Goal: Navigation & Orientation: Go to known website

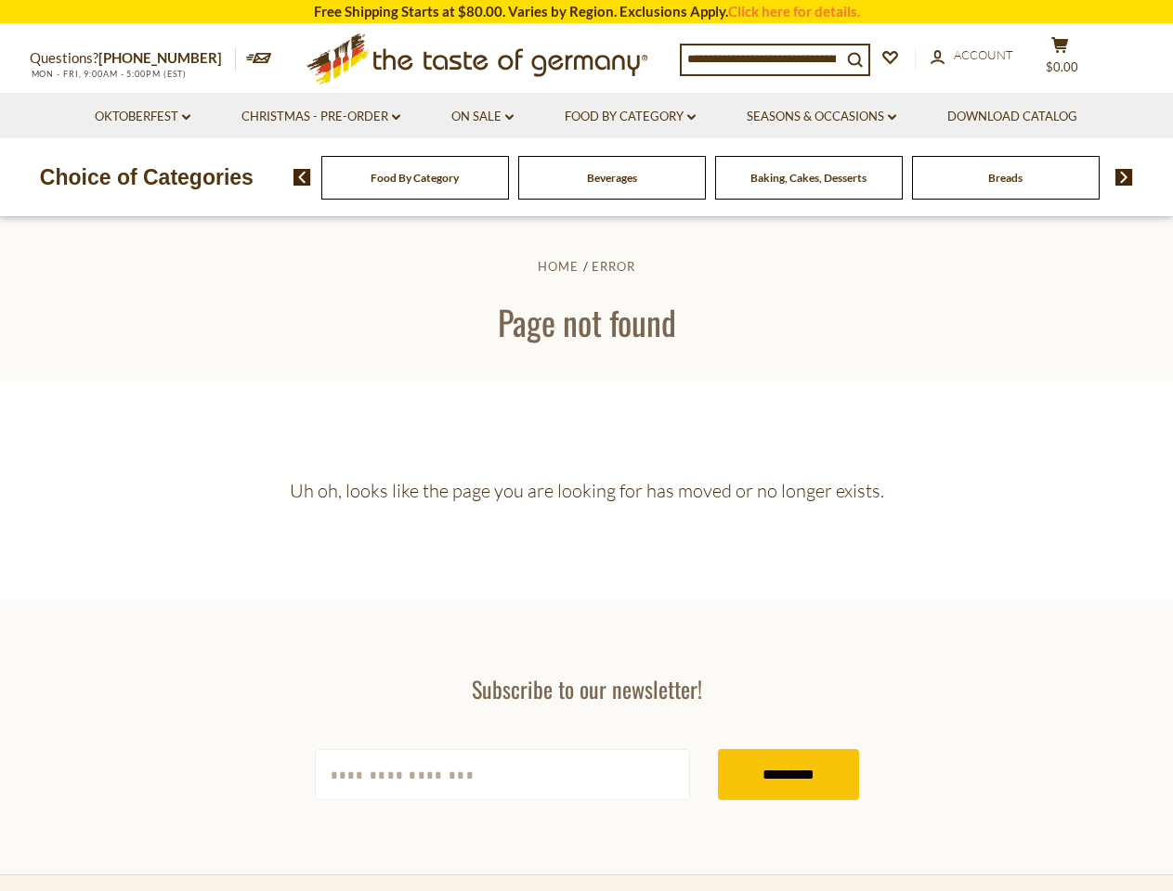
click at [586, 446] on section "Uh oh, looks like the page you are looking for has moved or no longer exists. s…" at bounding box center [586, 490] width 1173 height 221
click at [766, 58] on input at bounding box center [762, 59] width 160 height 26
click at [1072, 59] on span "$0.00" at bounding box center [1062, 66] width 33 height 15
click at [141, 117] on link "Oktoberfest dropdown_arrow" at bounding box center [143, 117] width 96 height 20
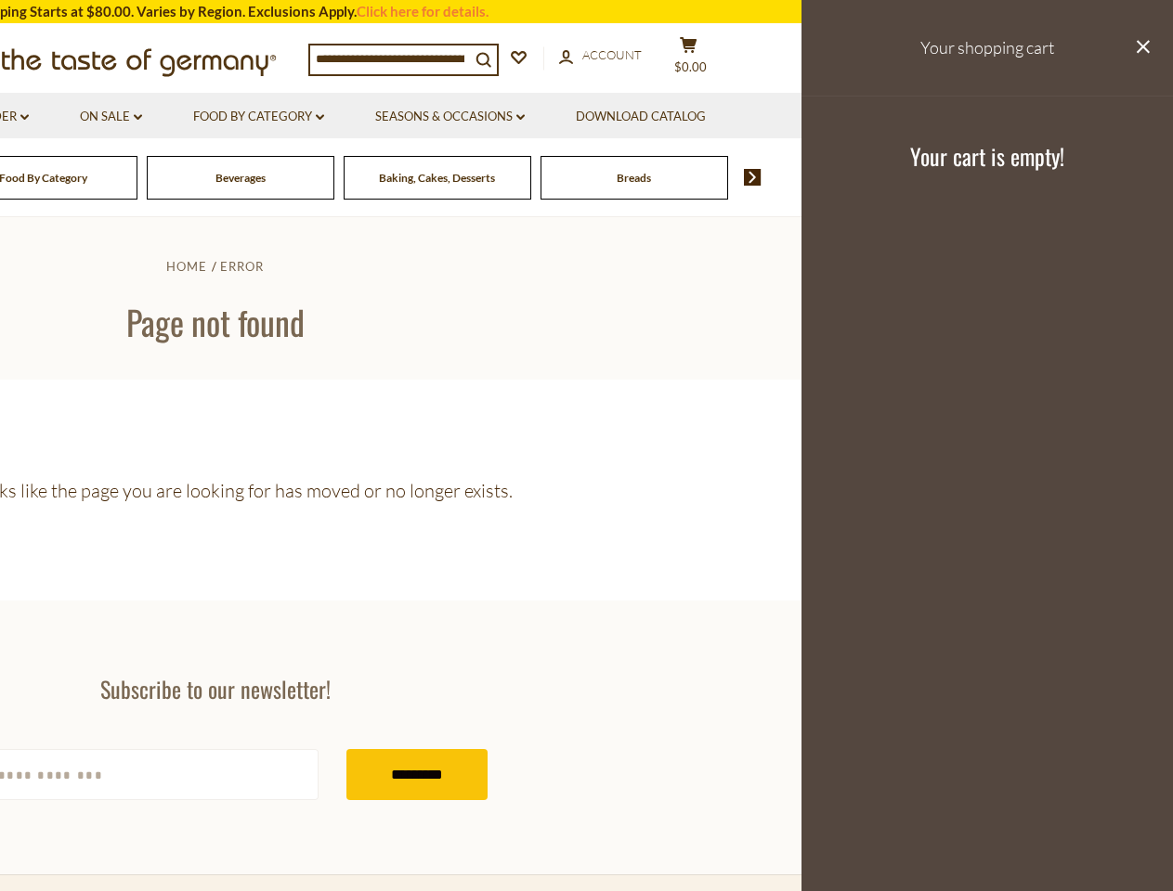
click at [320, 117] on icon at bounding box center [320, 117] width 8 height 6
click at [483, 117] on link "Seasons & Occasions dropdown_arrow" at bounding box center [450, 117] width 150 height 20
click at [632, 117] on link "Download Catalog" at bounding box center [641, 117] width 130 height 20
click at [825, 117] on footer "Your cart is empty!" at bounding box center [986, 156] width 371 height 120
click at [137, 177] on div "Breads" at bounding box center [44, 178] width 188 height 44
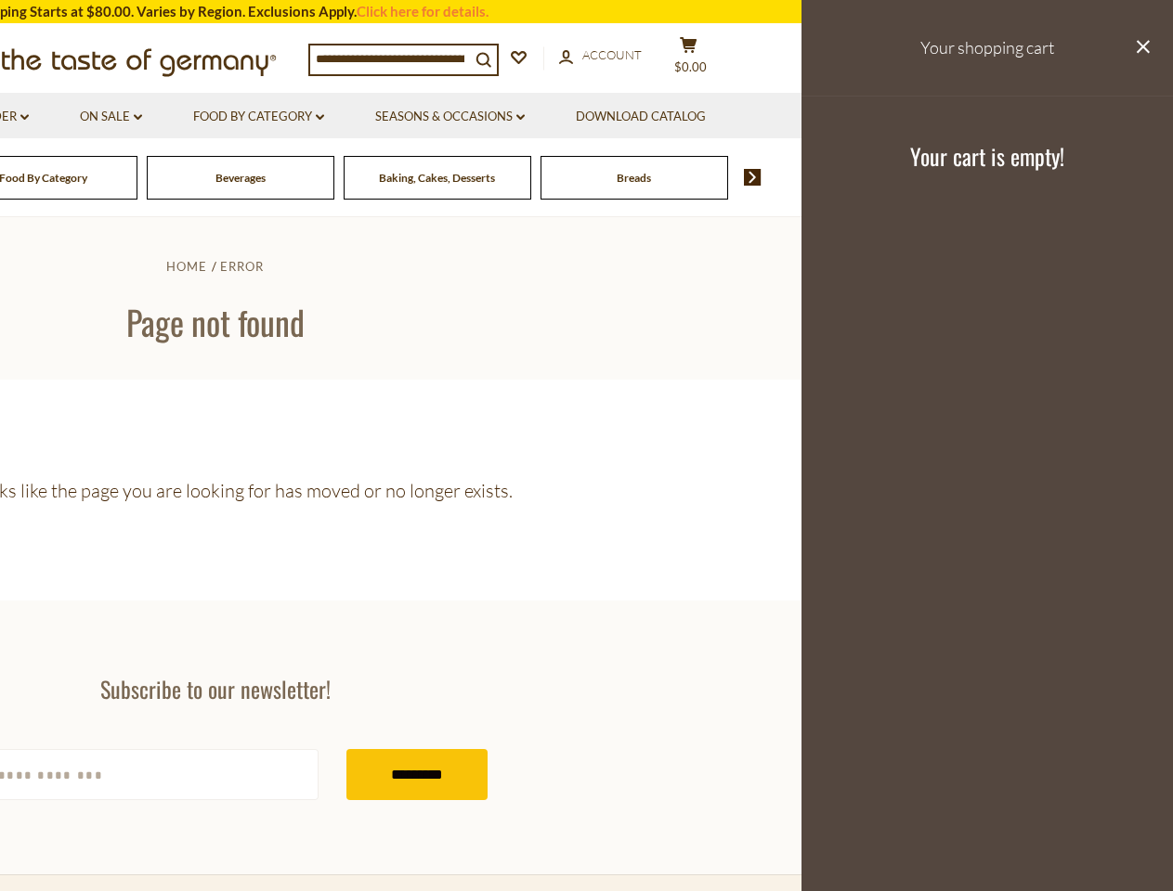
click at [137, 177] on div "Beverages" at bounding box center [44, 178] width 188 height 44
